Goal: Navigation & Orientation: Find specific page/section

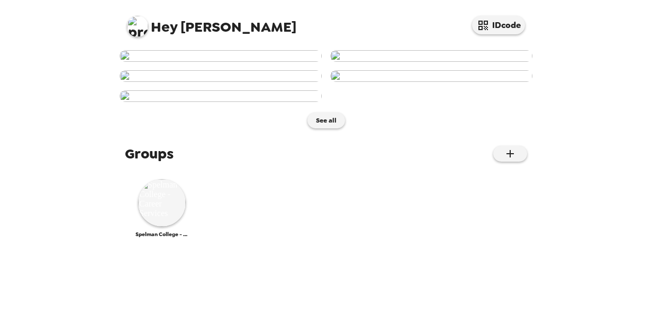
scroll to position [665, 0]
click at [164, 227] on img at bounding box center [162, 203] width 48 height 48
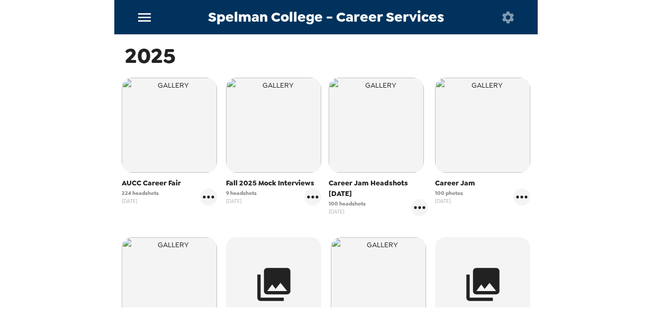
scroll to position [162, 0]
